Goal: Information Seeking & Learning: Understand process/instructions

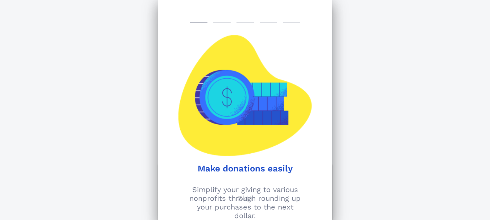
click at [221, 21] on div "Make donations easily Simplify your giving to various nonprofits through roundi…" at bounding box center [245, 110] width 174 height 220
click at [250, 23] on div at bounding box center [245, 22] width 17 height 1
click at [291, 21] on div "Make donations easily Simplify your giving to various nonprofits through roundi…" at bounding box center [245, 110] width 174 height 220
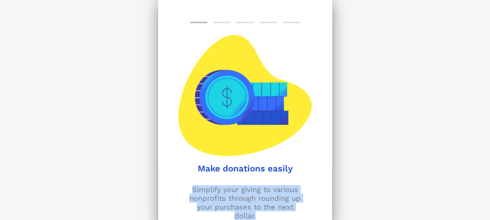
drag, startPoint x: 194, startPoint y: 189, endPoint x: 305, endPoint y: 216, distance: 114.2
click at [305, 216] on p "Simplify your giving to various nonprofits through rounding up your purchases t…" at bounding box center [245, 202] width 165 height 35
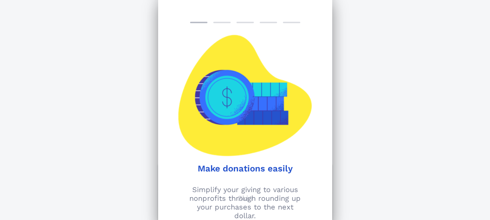
click at [366, 170] on div "Nonprofit Details How Does It Work? 1. Create Your Account Enter your name, ema…" at bounding box center [245, 220] width 490 height 587
drag, startPoint x: 214, startPoint y: 209, endPoint x: 294, endPoint y: 217, distance: 80.2
click at [293, 217] on p "Simplify your giving to various nonprofits through rounding up your purchases t…" at bounding box center [245, 202] width 165 height 35
